Goal: Task Accomplishment & Management: Manage account settings

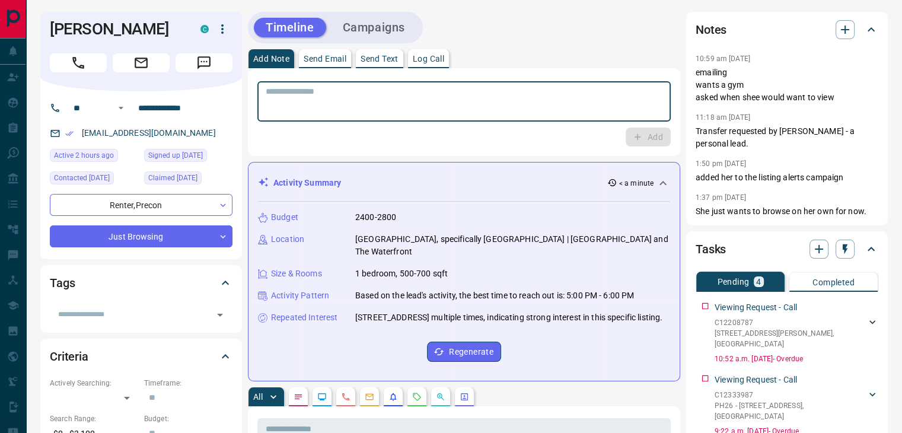
click at [526, 95] on textarea at bounding box center [464, 102] width 397 height 30
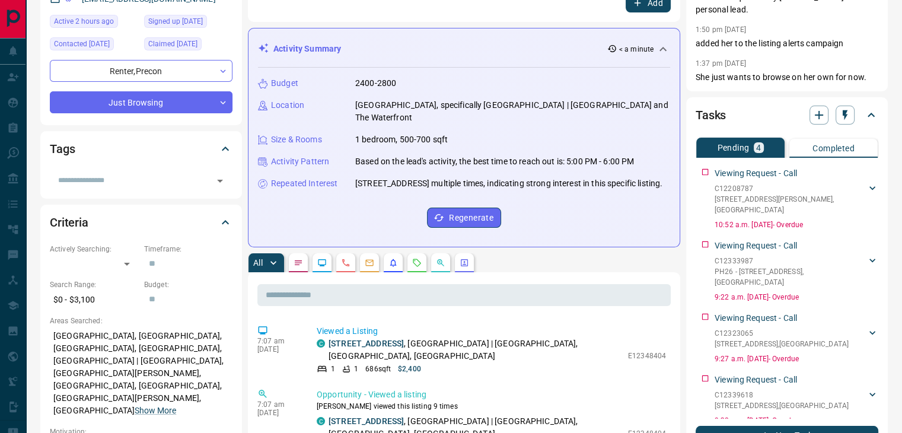
scroll to position [178, 0]
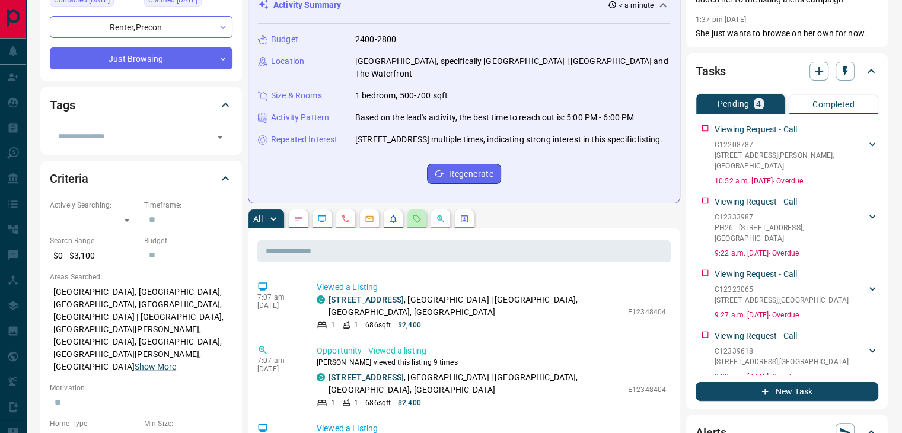
click at [412, 215] on button "button" at bounding box center [416, 218] width 19 height 19
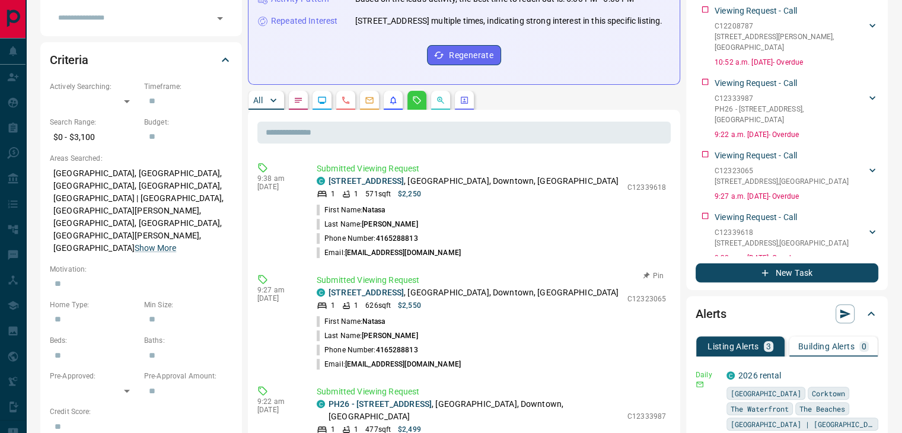
scroll to position [356, 0]
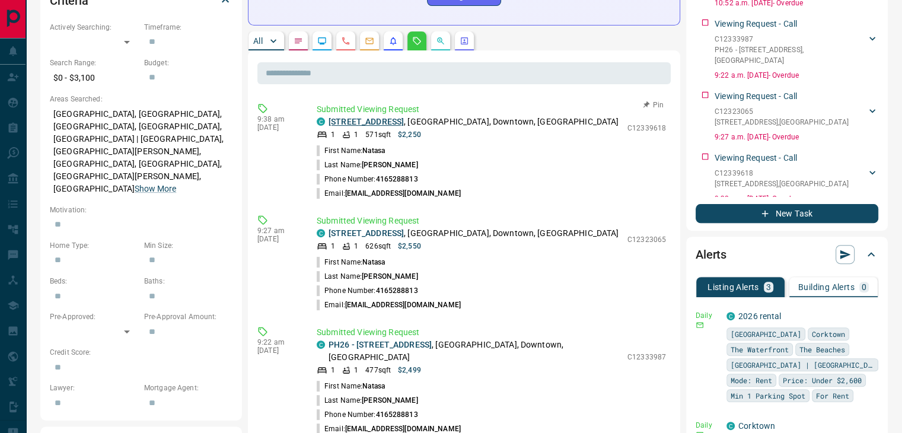
click at [404, 120] on link "[STREET_ADDRESS]" at bounding box center [365, 121] width 75 height 9
click at [392, 227] on p "[STREET_ADDRESS]" at bounding box center [473, 233] width 290 height 12
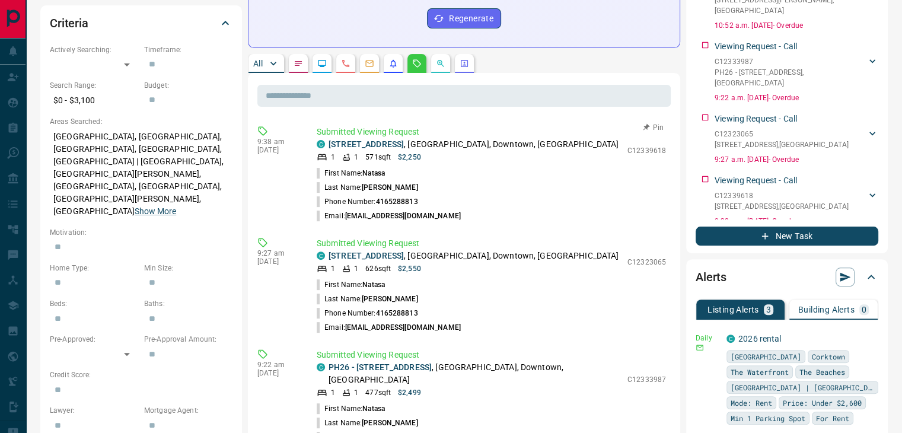
scroll to position [296, 0]
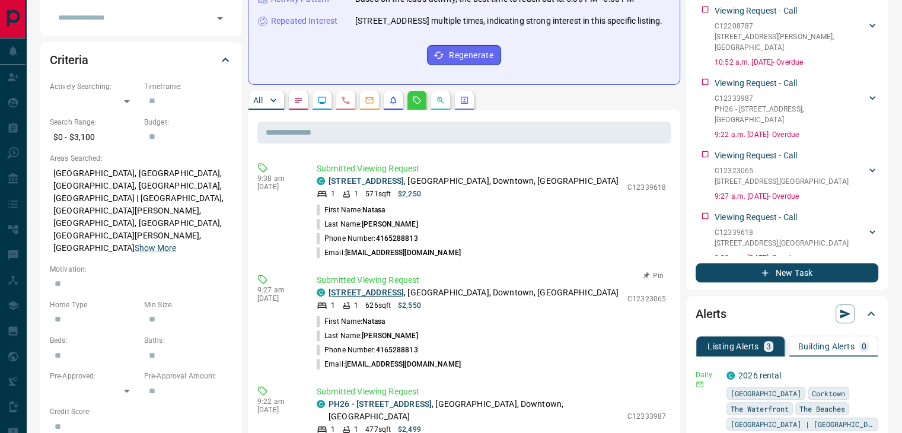
click at [397, 294] on link "[STREET_ADDRESS]" at bounding box center [365, 292] width 75 height 9
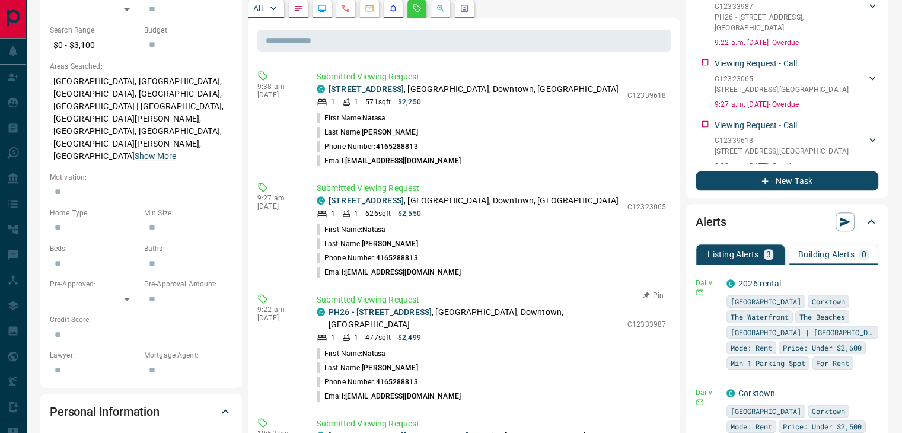
scroll to position [415, 0]
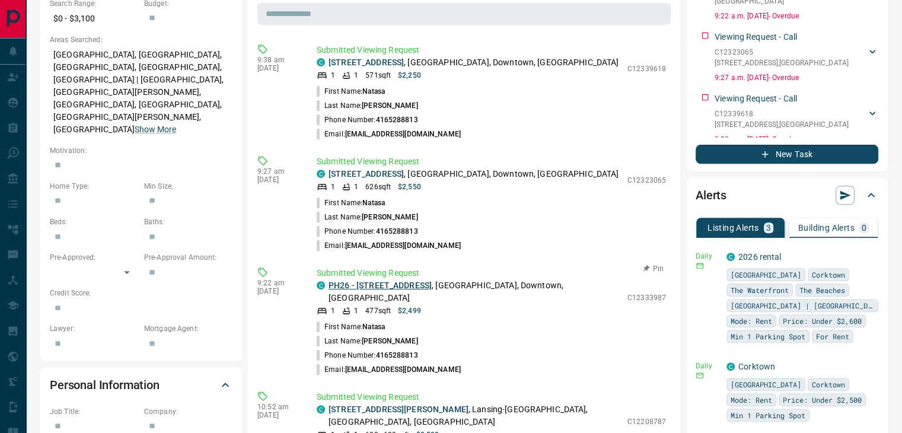
click at [410, 285] on link "PH26 - [STREET_ADDRESS]" at bounding box center [379, 284] width 103 height 9
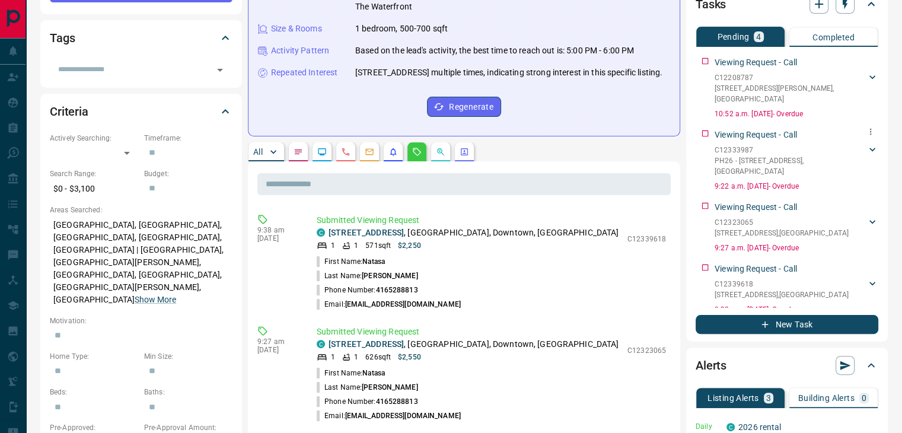
scroll to position [178, 0]
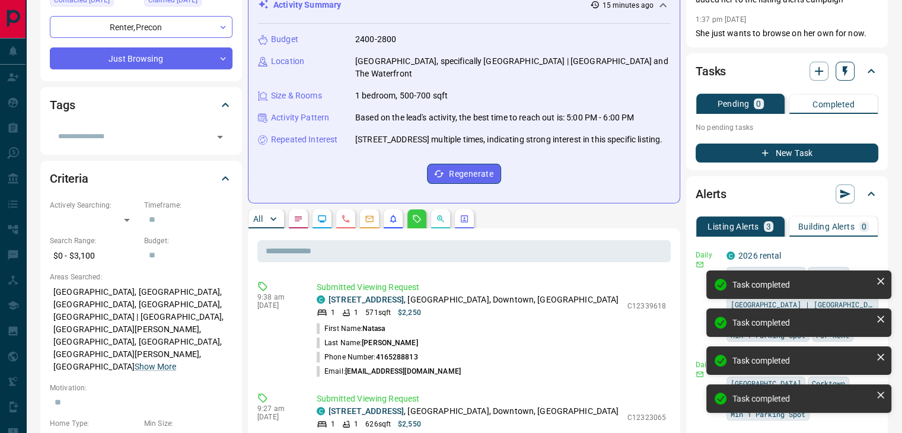
click at [841, 71] on icon "button" at bounding box center [845, 71] width 12 height 12
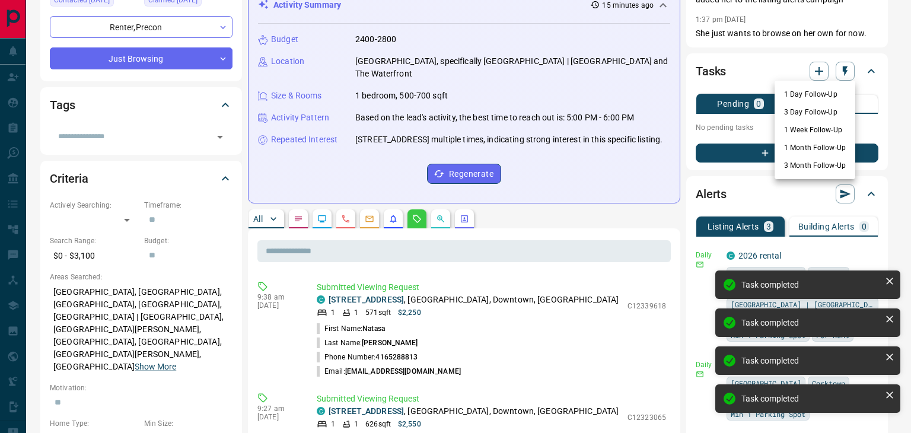
click at [811, 114] on li "3 Day Follow-Up" at bounding box center [814, 112] width 81 height 18
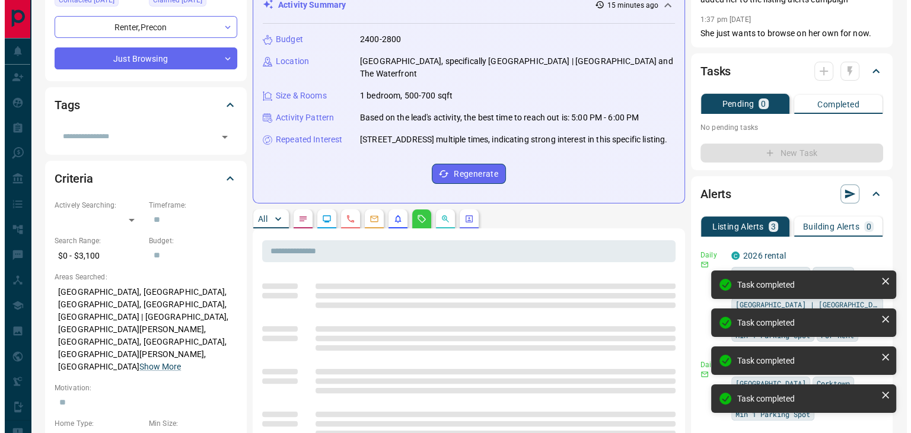
scroll to position [0, 0]
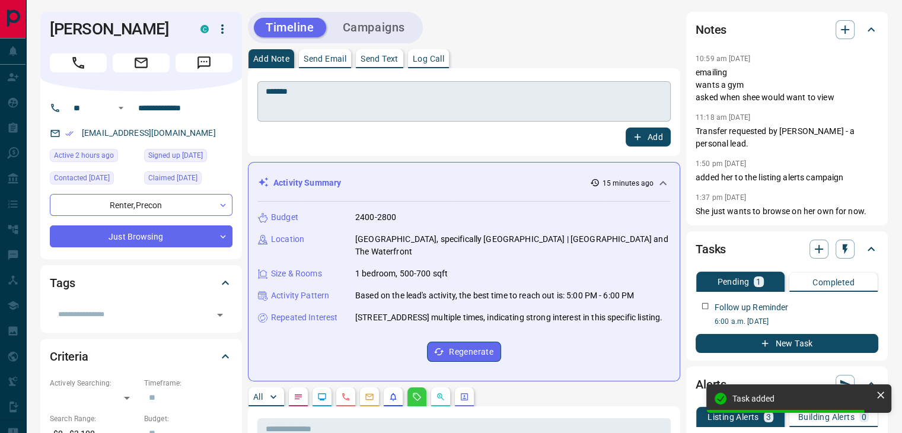
click at [343, 88] on textarea "******" at bounding box center [464, 102] width 397 height 30
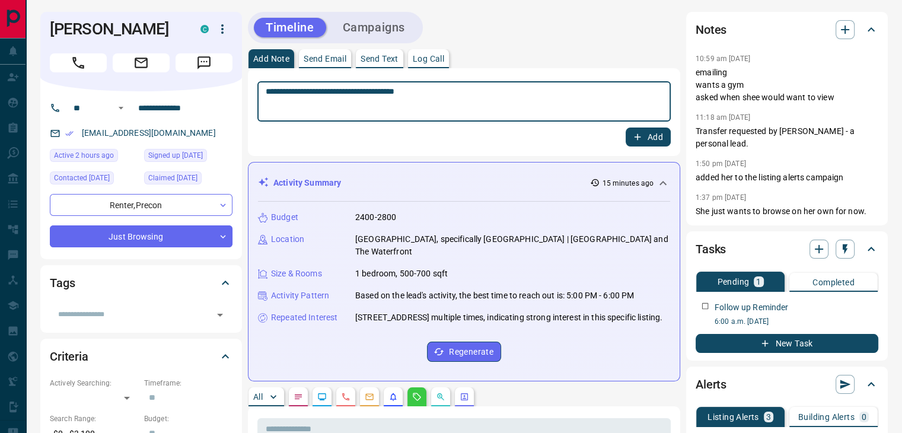
type textarea "**********"
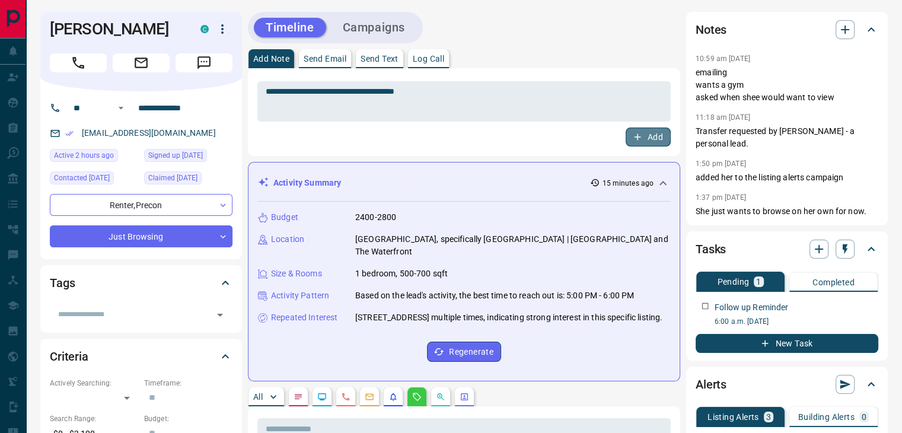
click at [649, 135] on button "Add" at bounding box center [648, 136] width 45 height 19
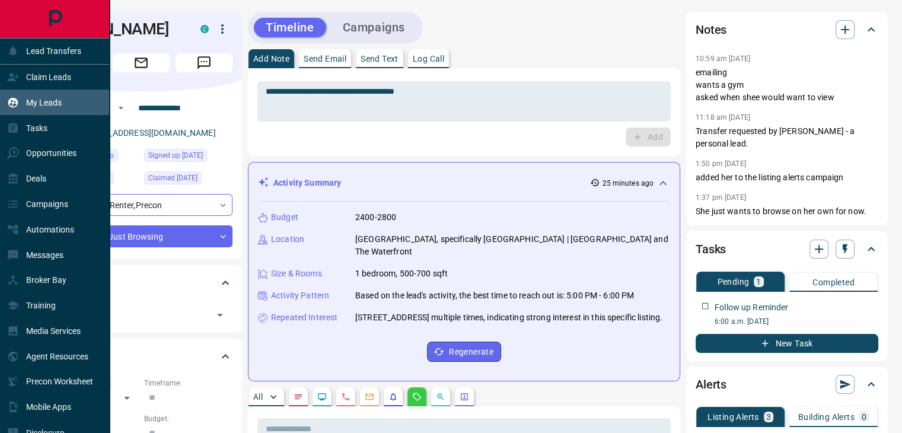
click at [38, 98] on p "My Leads" at bounding box center [44, 102] width 36 height 9
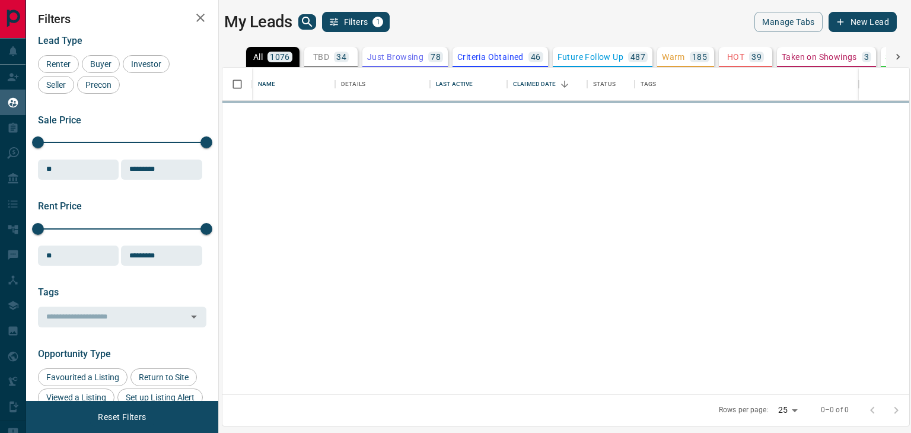
scroll to position [318, 678]
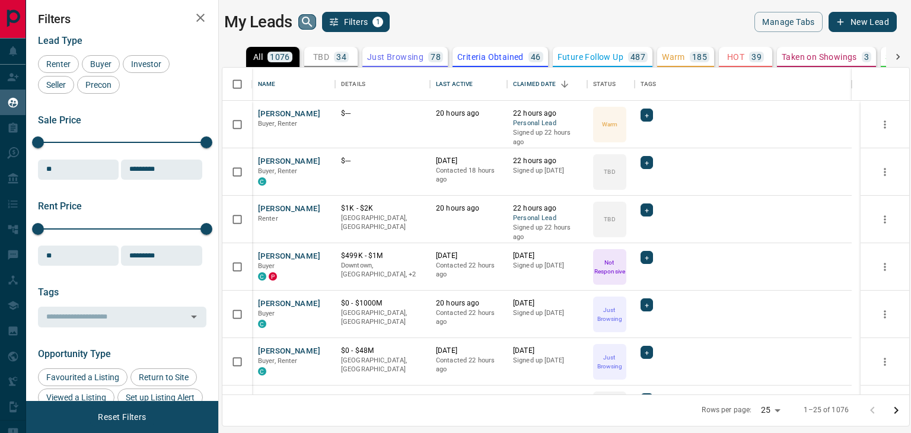
click at [301, 20] on icon "search button" at bounding box center [307, 22] width 14 height 14
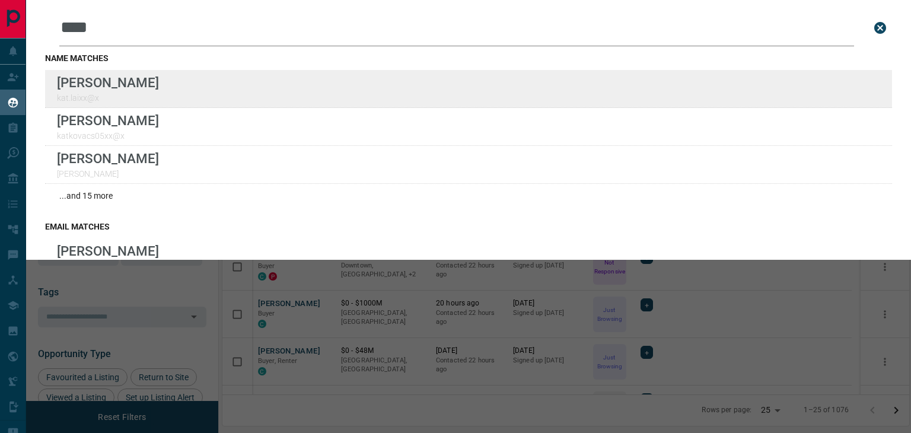
type input "****"
